Goal: Information Seeking & Learning: Learn about a topic

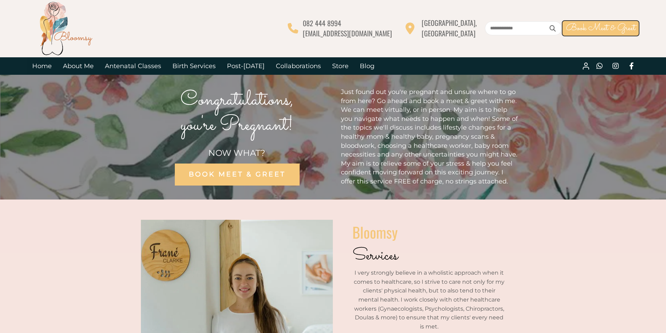
click at [585, 69] on icon at bounding box center [585, 66] width 8 height 8
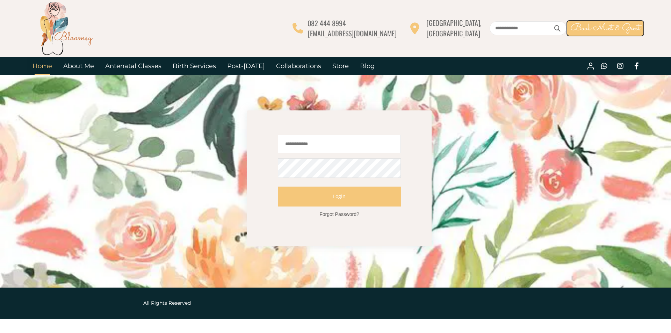
click at [46, 65] on link "Home" at bounding box center [42, 65] width 31 height 17
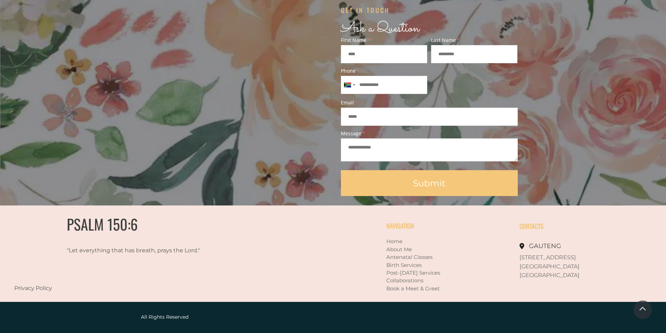
scroll to position [596, 0]
click at [434, 289] on link "Book a Meet & Greet" at bounding box center [412, 288] width 53 height 7
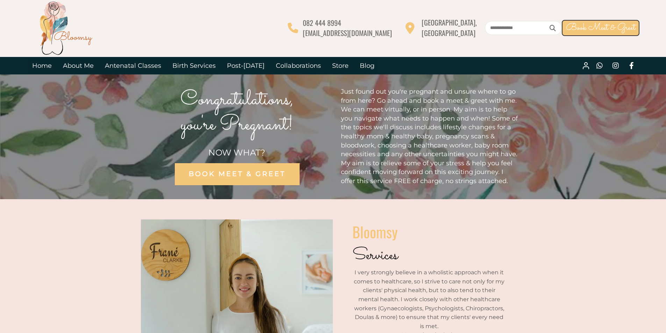
scroll to position [0, 0]
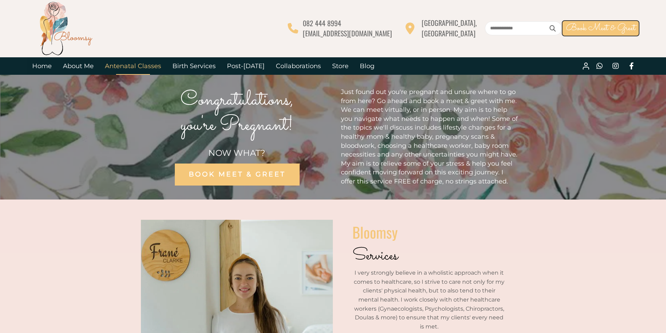
click at [138, 64] on link "Antenatal Classes" at bounding box center [132, 65] width 67 height 17
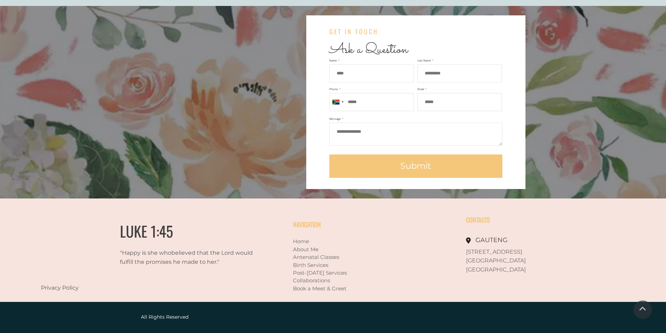
scroll to position [1577, 0]
